Goal: Go to known website: Access a specific website the user already knows

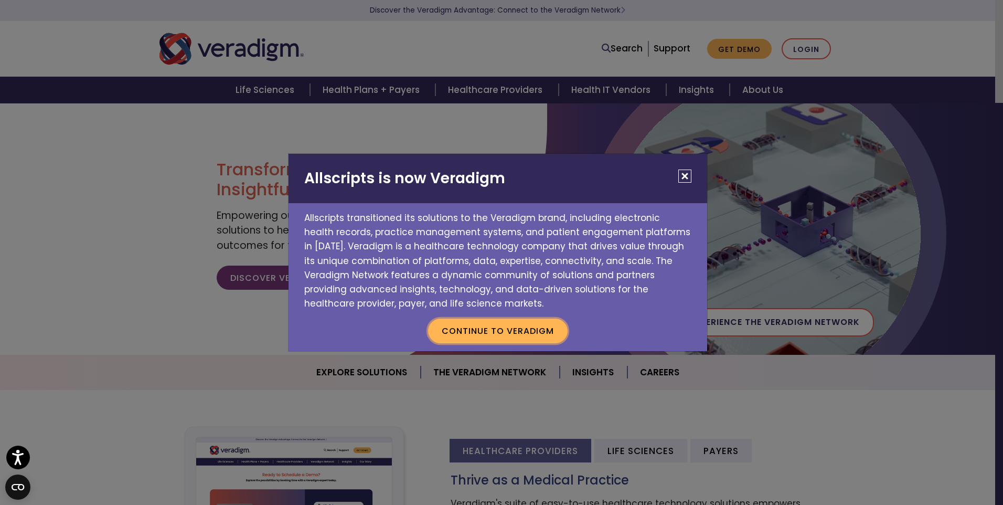
drag, startPoint x: 478, startPoint y: 329, endPoint x: 506, endPoint y: 326, distance: 28.0
click at [478, 328] on button "Continue to Veradigm" at bounding box center [498, 331] width 140 height 24
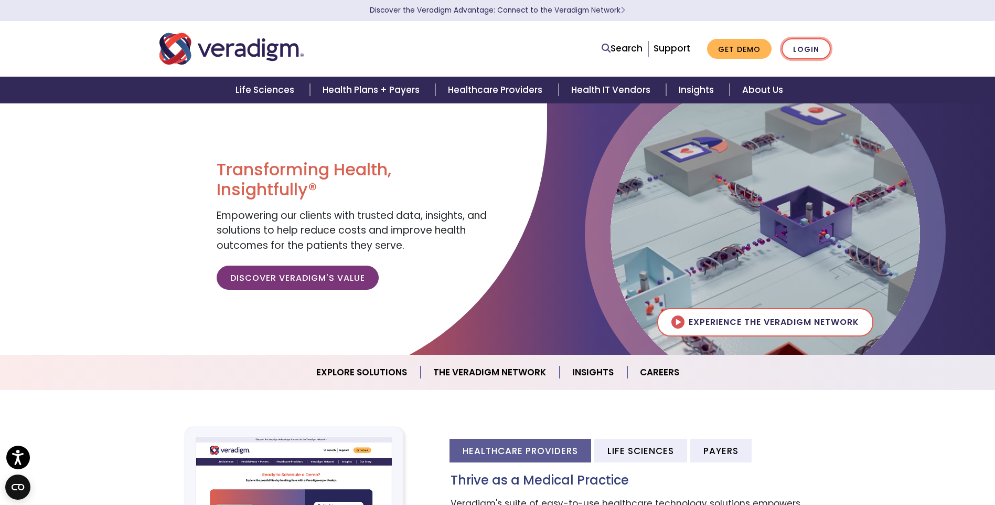
drag, startPoint x: 807, startPoint y: 46, endPoint x: 890, endPoint y: 61, distance: 84.7
click at [807, 46] on link "Login" at bounding box center [806, 49] width 49 height 22
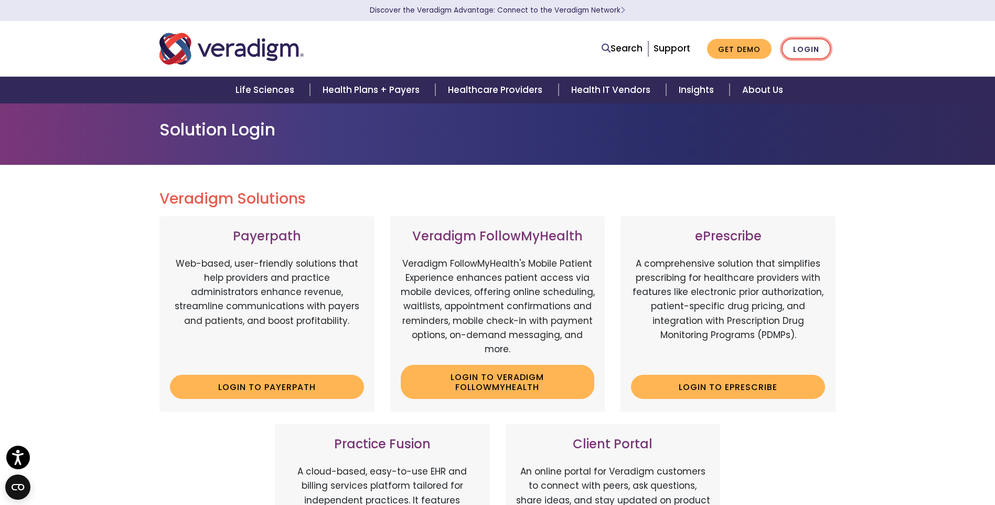
click at [812, 44] on link "Login" at bounding box center [806, 49] width 49 height 22
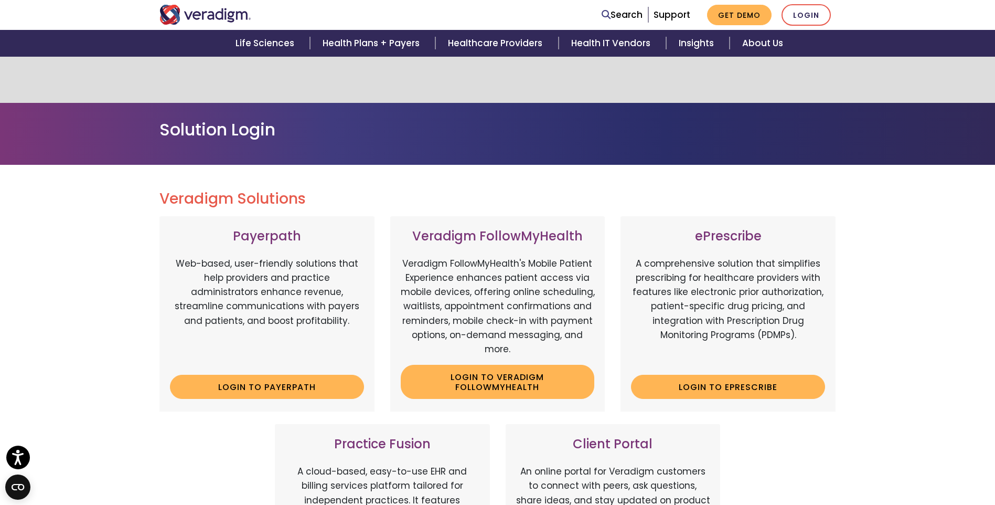
scroll to position [420, 0]
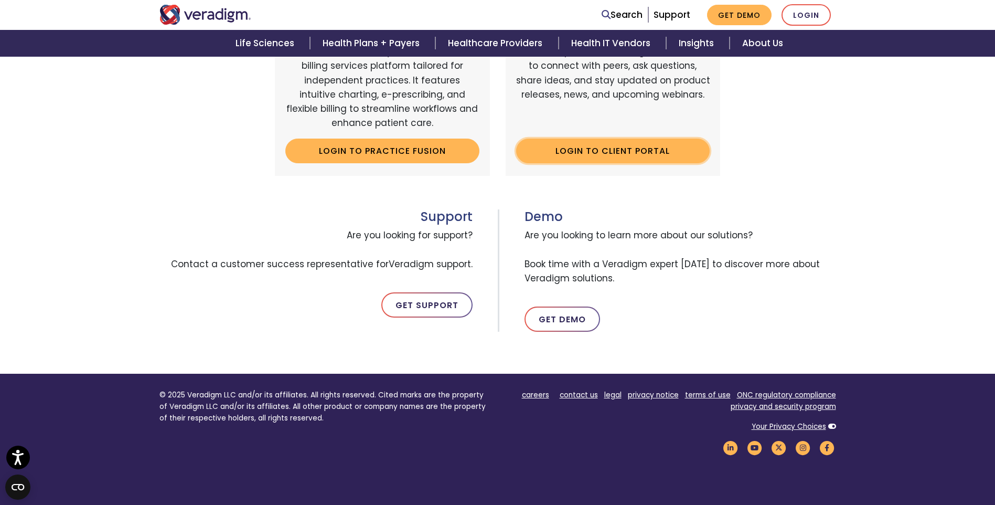
click at [637, 151] on link "Login to Client Portal" at bounding box center [613, 151] width 194 height 24
